Goal: Check status: Check status

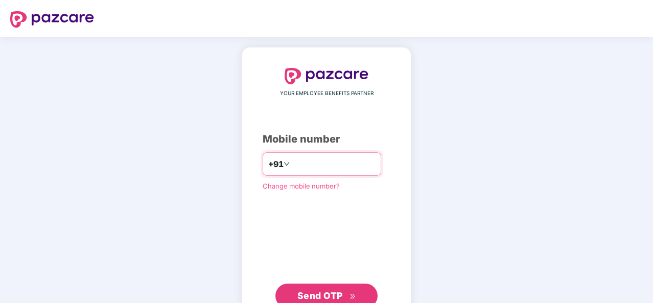
click at [292, 159] on input "number" at bounding box center [334, 164] width 84 height 16
type input "**********"
click at [315, 291] on span "Send OTP" at bounding box center [319, 295] width 45 height 11
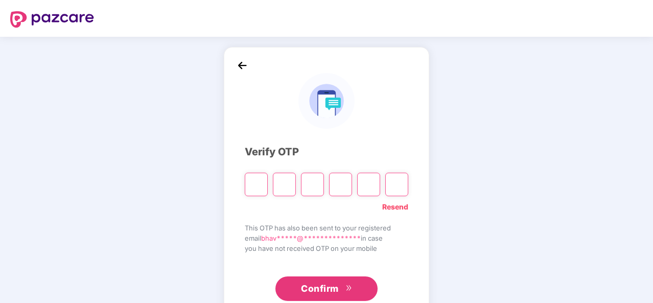
type input "*"
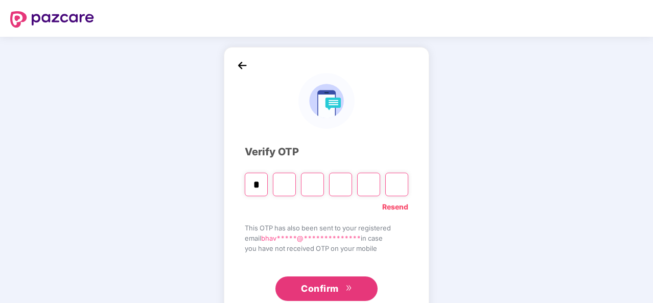
type input "*"
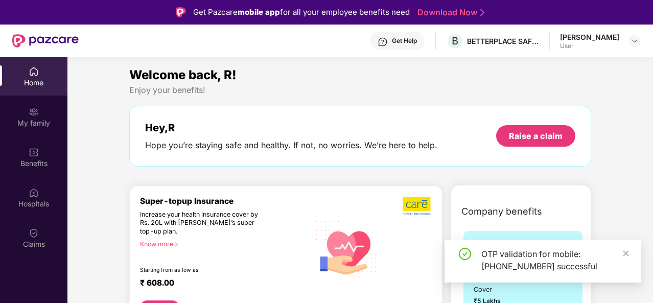
scroll to position [57, 0]
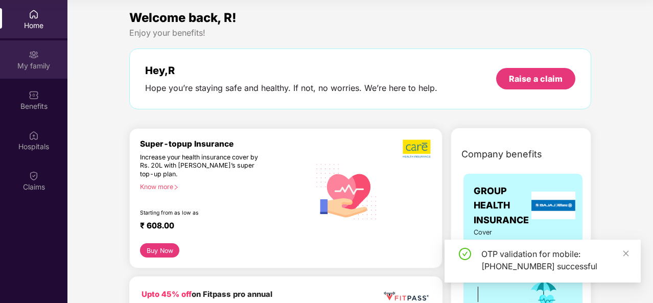
click at [33, 70] on div "My family" at bounding box center [33, 66] width 67 height 10
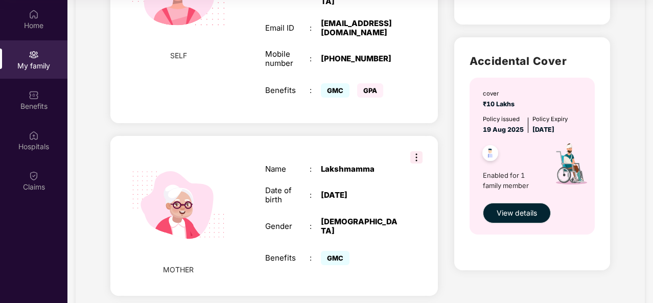
scroll to position [280, 0]
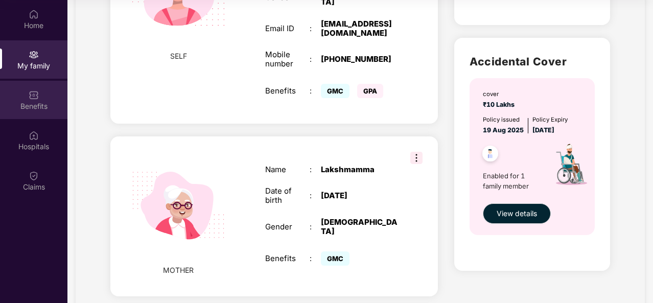
click at [35, 92] on img at bounding box center [34, 95] width 10 height 10
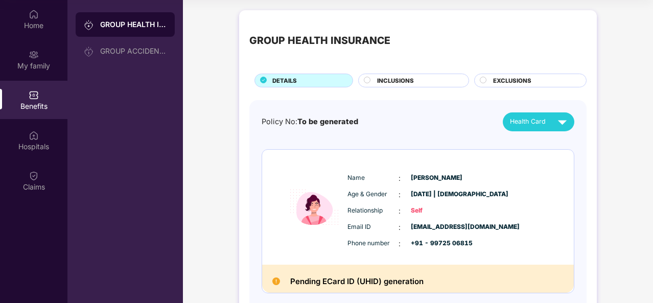
scroll to position [0, 0]
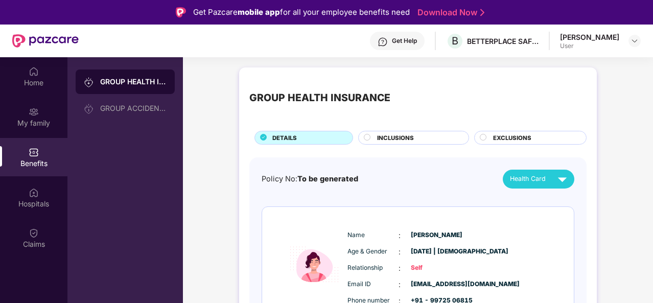
click at [417, 41] on div "Get Help" at bounding box center [404, 41] width 25 height 8
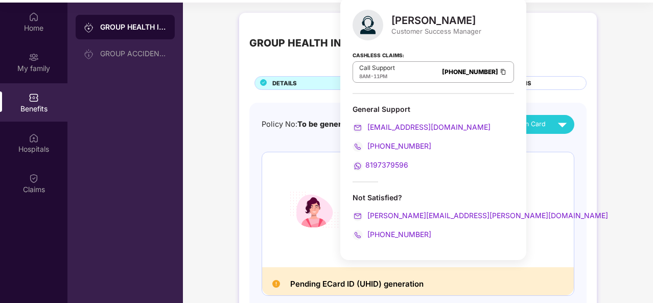
scroll to position [55, 0]
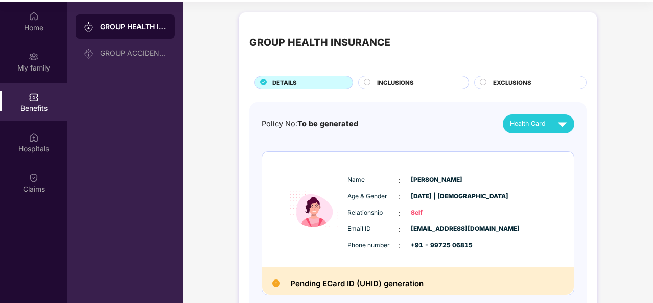
click at [520, 74] on div "GROUP HEALTH INSURANCE DETAILS INCLUSIONS EXCLUSIONS" at bounding box center [417, 55] width 337 height 67
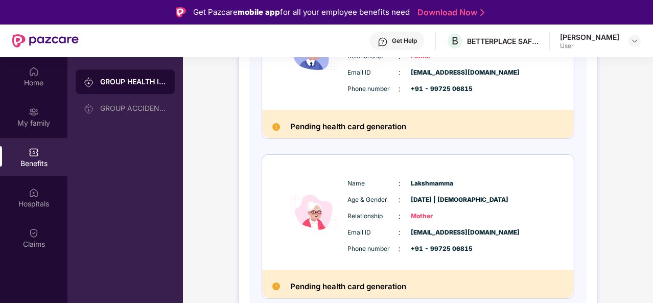
scroll to position [57, 0]
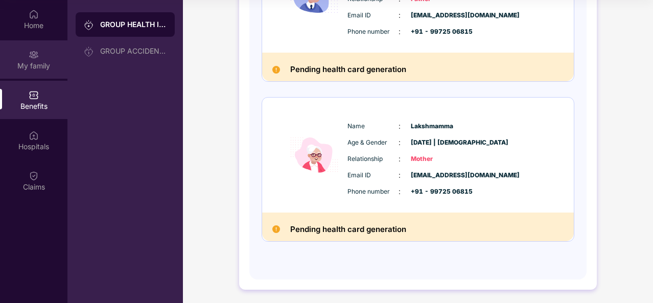
click at [34, 70] on div "My family" at bounding box center [33, 66] width 67 height 10
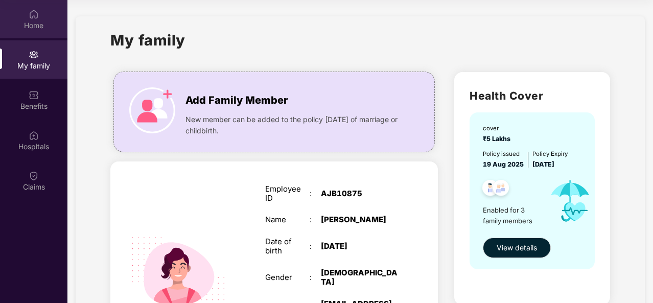
click at [33, 6] on div "Home" at bounding box center [33, 19] width 67 height 38
